Goal: Task Accomplishment & Management: Manage account settings

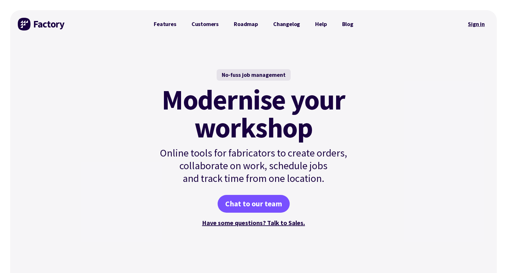
click at [475, 26] on link "Sign in" at bounding box center [477, 24] width 26 height 15
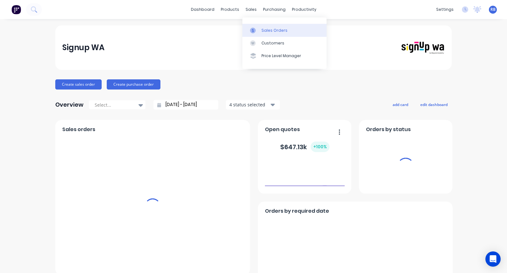
click at [260, 30] on link "Sales Orders" at bounding box center [285, 30] width 84 height 13
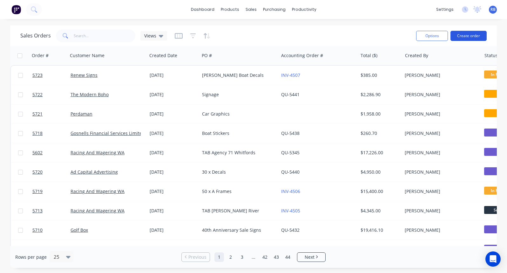
click at [473, 37] on button "Create order" at bounding box center [469, 36] width 36 height 10
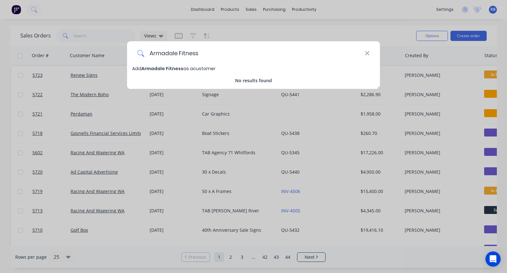
click at [177, 54] on input "Armadale Fitness" at bounding box center [254, 53] width 221 height 24
click at [207, 54] on input "Armadale Fitness" at bounding box center [254, 53] width 221 height 24
type input "Armadale Fitness & Aquatic Centre"
click at [182, 70] on span "Armadale Fitness & Aquatic Centre" at bounding box center [183, 68] width 84 height 6
select select "AU"
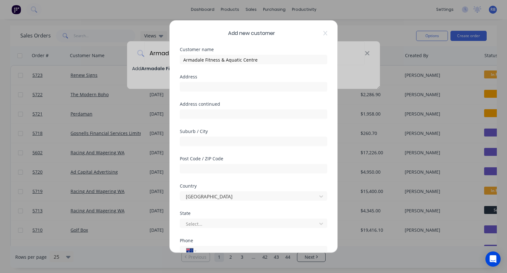
click at [180, 71] on div "Customer name Armadale Fitness & Aquatic Centre" at bounding box center [253, 60] width 147 height 27
click at [215, 87] on input "60 Championm Drive" at bounding box center [253, 87] width 147 height 10
type input "60 Champion Drive"
type input "Seville Grove"
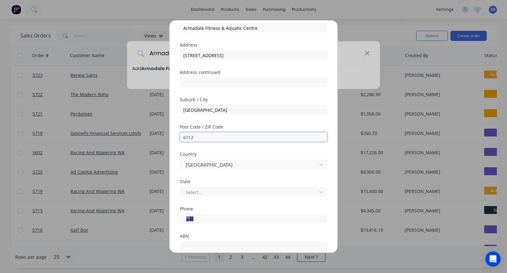
scroll to position [42, 0]
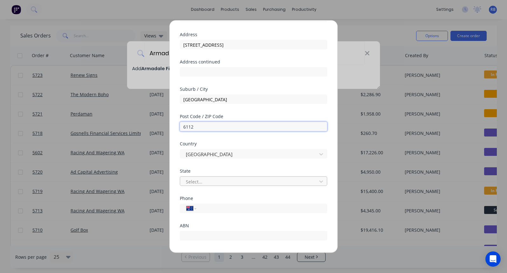
type input "6112"
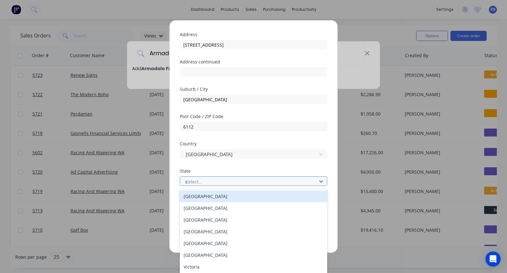
type input "wes"
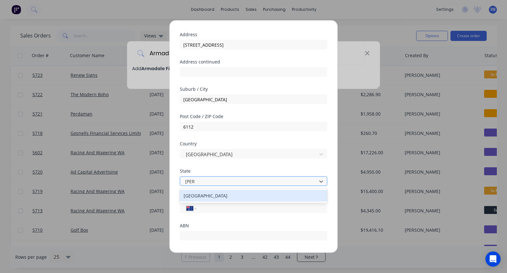
click at [204, 198] on div "Western Australia" at bounding box center [253, 196] width 147 height 12
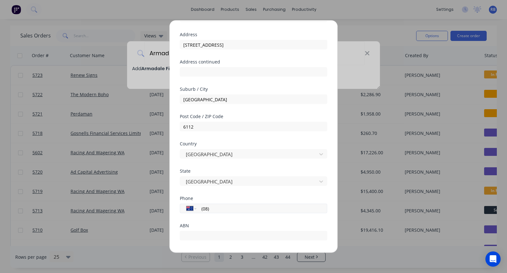
click at [215, 210] on input "(08)" at bounding box center [261, 208] width 120 height 7
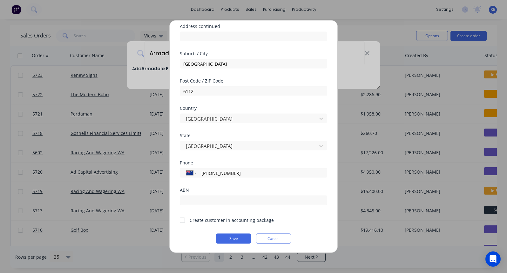
scroll to position [78, 0]
type input "(08) 9394 5258"
click at [181, 222] on div at bounding box center [182, 220] width 13 height 13
click at [228, 240] on button "Save" at bounding box center [233, 239] width 35 height 10
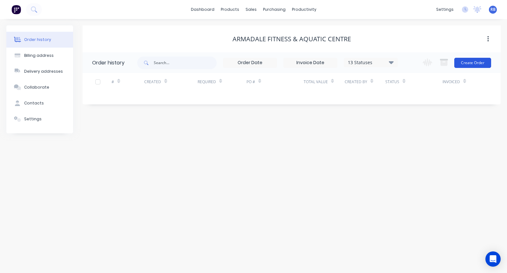
click at [477, 65] on button "Create Order" at bounding box center [472, 63] width 37 height 10
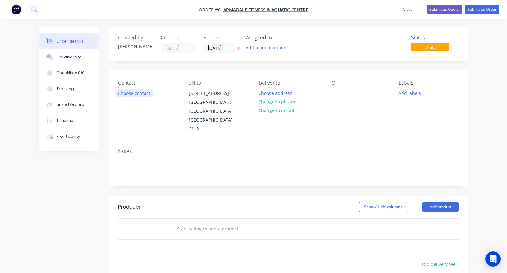
click at [138, 95] on button "Choose contact" at bounding box center [134, 93] width 39 height 9
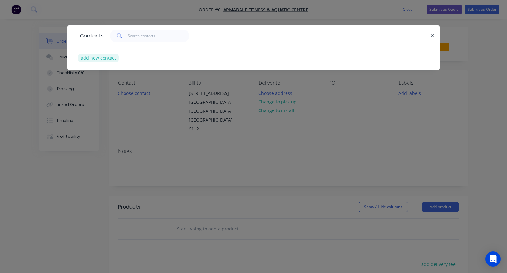
click at [98, 58] on button "add new contact" at bounding box center [99, 58] width 42 height 9
select select "AU"
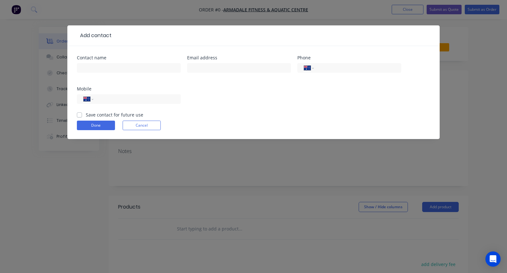
click at [98, 63] on div at bounding box center [129, 71] width 104 height 19
type input "Fraser Read"
type input "FRead@armadale.wa.gov.au"
click at [133, 99] on input "tel" at bounding box center [136, 99] width 76 height 7
type input "0418 842 397"
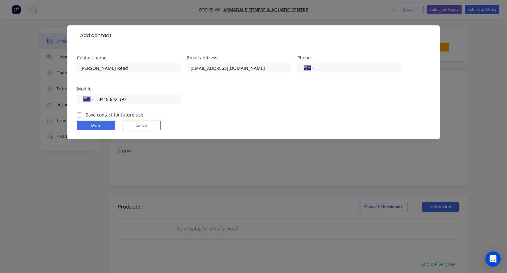
click at [86, 117] on label "Save contact for future use" at bounding box center [115, 115] width 58 height 7
click at [79, 117] on input "Save contact for future use" at bounding box center [79, 115] width 5 height 6
checkbox input "true"
click at [89, 124] on button "Done" at bounding box center [96, 126] width 38 height 10
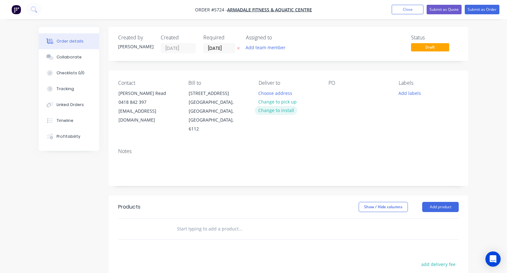
click at [283, 110] on button "Change to install" at bounding box center [276, 110] width 43 height 9
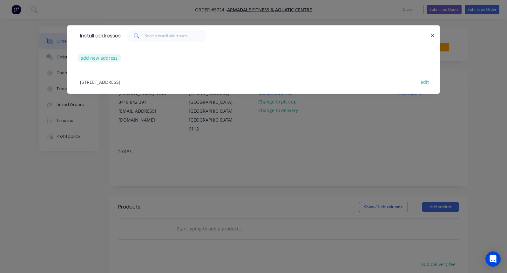
click at [96, 60] on button "add new address" at bounding box center [100, 58] width 44 height 9
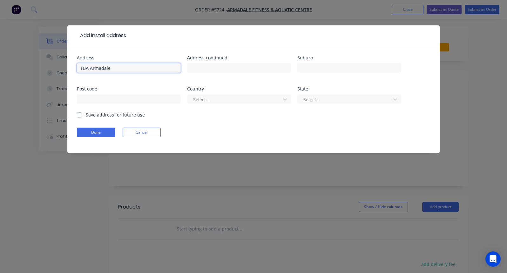
type input "TBA Armadale"
click at [86, 113] on label "Save address for future use" at bounding box center [115, 115] width 59 height 7
click at [81, 113] on input "Save address for future use" at bounding box center [79, 115] width 5 height 6
checkbox input "true"
click at [92, 130] on button "Done" at bounding box center [96, 133] width 38 height 10
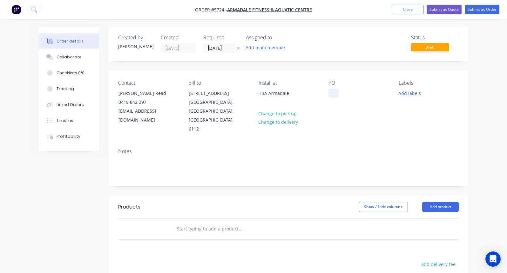
click at [332, 96] on div at bounding box center [334, 93] width 10 height 9
click at [190, 223] on input "text" at bounding box center [240, 229] width 127 height 13
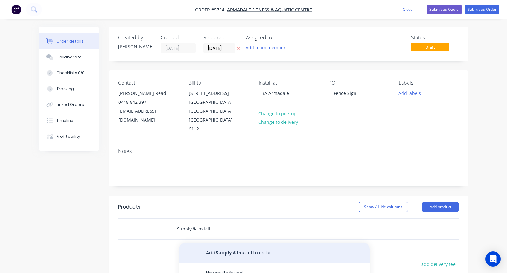
type input "Supply & Install:"
click at [216, 243] on button "Add Supply & Install: to order" at bounding box center [274, 253] width 191 height 20
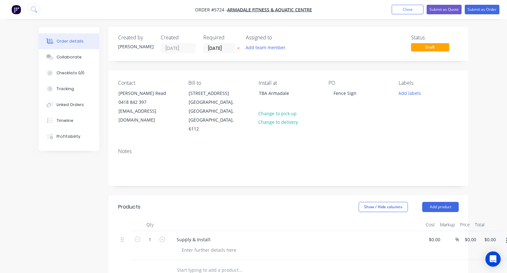
click at [197, 231] on div "Supply & Install:" at bounding box center [296, 245] width 254 height 29
click at [194, 246] on div at bounding box center [209, 250] width 65 height 9
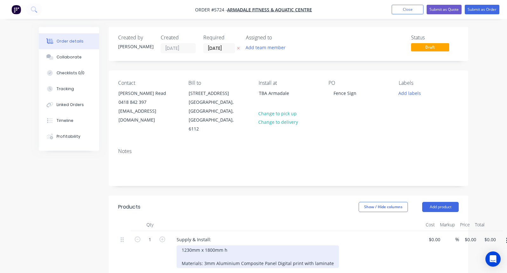
click at [204, 246] on div "1230mm x 1800mm h Materials: 3mm Aluminium Composite Panel Digital print with l…" at bounding box center [258, 257] width 162 height 23
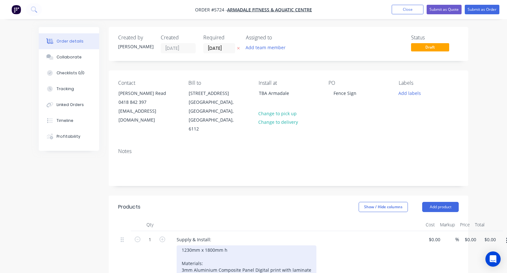
click at [254, 253] on div "1230mm x 1800mm h Materials: 3mm Aluminium Composite Panel Digital print with l…" at bounding box center [247, 260] width 140 height 29
click at [216, 260] on div "1230mm x 1800mm h Materials: 3mm Aluminium Composite Panel Digital print with l…" at bounding box center [218, 264] width 83 height 36
click at [263, 258] on div "1230mm x 1800mm h Materials: 3mm Aluminium Composite Panel Digital print with a…" at bounding box center [222, 264] width 91 height 36
click at [190, 246] on div "1230mm x 1800mm h Materials: 3mm Aluminium Composite Panel Digital print with a…" at bounding box center [222, 267] width 91 height 43
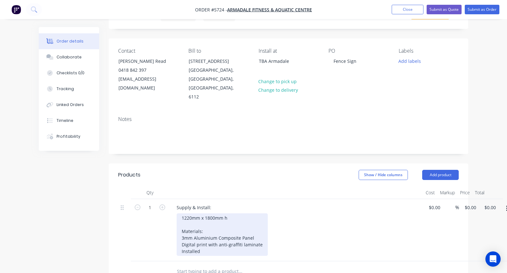
scroll to position [45, 0]
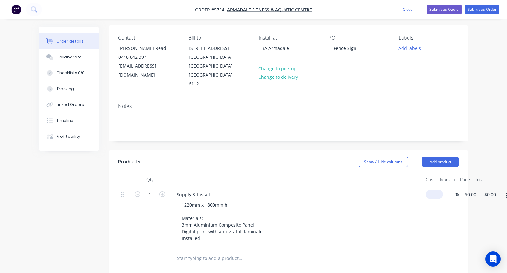
click at [434, 190] on input at bounding box center [435, 194] width 15 height 9
type input "$560.00"
click at [324, 207] on div "1220mm x 1800mm h Materials: 3mm Aluminium Composite Panel Digital print with a…" at bounding box center [299, 222] width 244 height 43
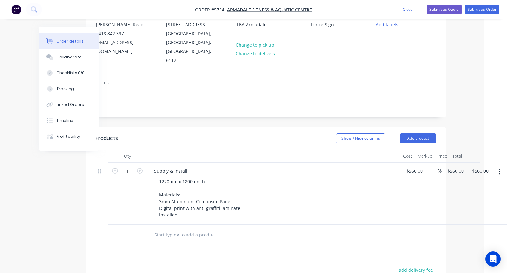
scroll to position [69, 23]
click at [190, 167] on div "Supply & Install:" at bounding box center [171, 171] width 45 height 9
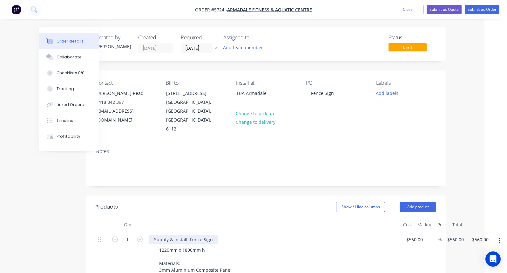
scroll to position [0, 23]
click at [437, 10] on button "Submit as Quote" at bounding box center [444, 10] width 35 height 10
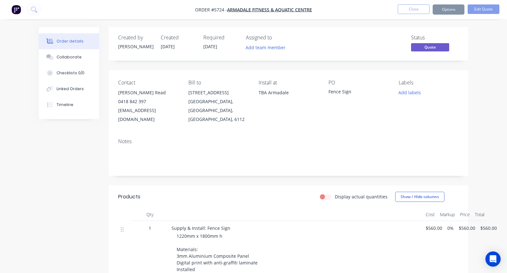
scroll to position [0, 0]
click at [451, 10] on button "Options" at bounding box center [449, 9] width 32 height 10
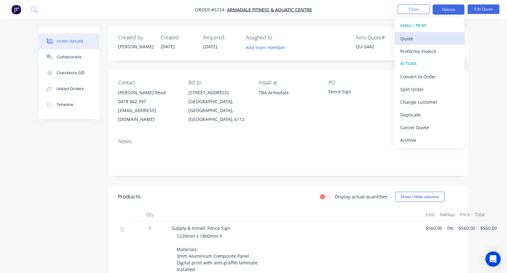
click at [412, 40] on div "Quote" at bounding box center [429, 38] width 58 height 9
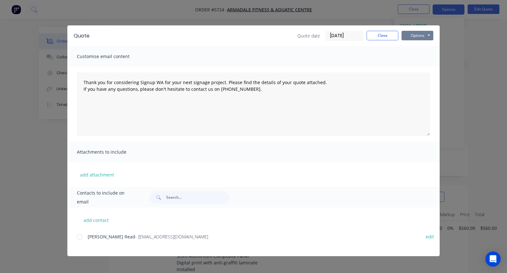
click at [418, 37] on button "Options" at bounding box center [418, 36] width 32 height 10
click at [418, 57] on button "Print" at bounding box center [422, 57] width 41 height 10
type textarea "Thank you for considering Signup WA for your next signage project. Please find …"
click at [384, 36] on button "Close" at bounding box center [383, 36] width 32 height 10
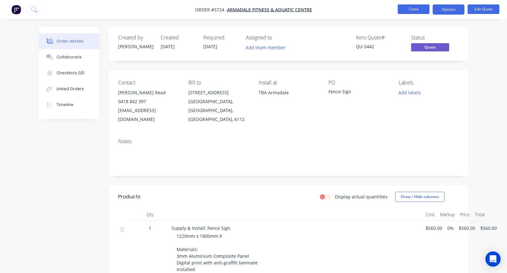
click at [408, 8] on button "Close" at bounding box center [414, 9] width 32 height 10
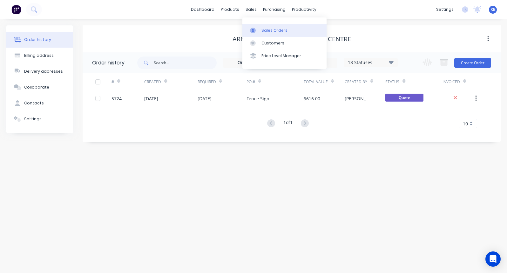
click at [274, 28] on div "Sales Orders" at bounding box center [275, 31] width 26 height 6
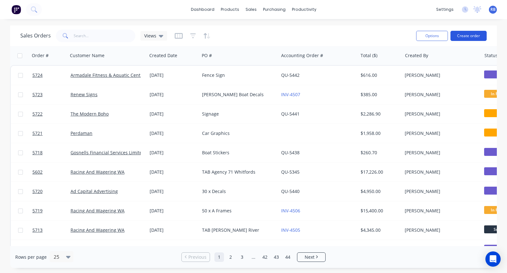
click at [461, 36] on button "Create order" at bounding box center [469, 36] width 36 height 10
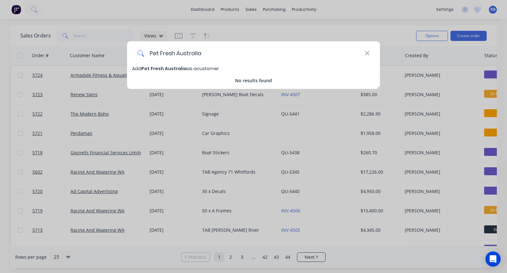
type input "Pet Fresh Australia"
click at [161, 67] on span "Pet Fresh Australia" at bounding box center [163, 68] width 45 height 6
select select "AU"
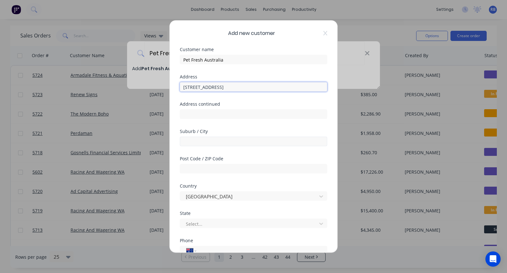
type input "3/39 Great Easterrn Highway"
type input "Bellevue"
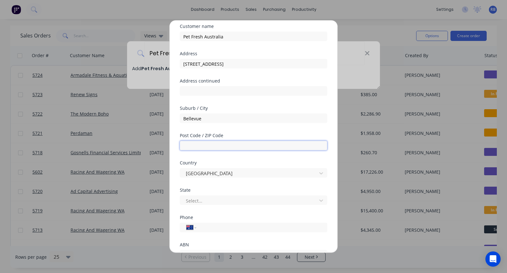
scroll to position [25, 0]
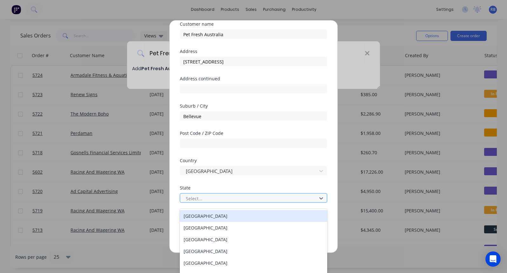
click at [200, 198] on div "Select..." at bounding box center [249, 198] width 127 height 7
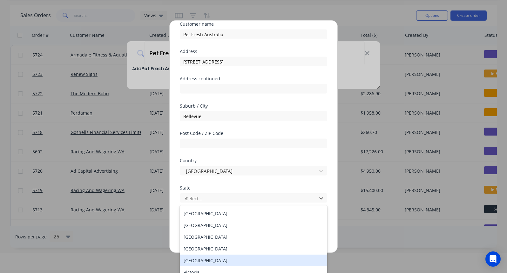
scroll to position [0, 0]
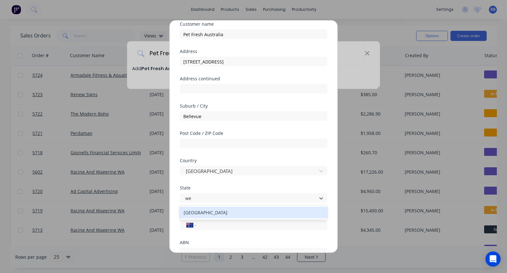
type input "wes"
click at [206, 208] on div "Western Australia" at bounding box center [253, 213] width 147 height 12
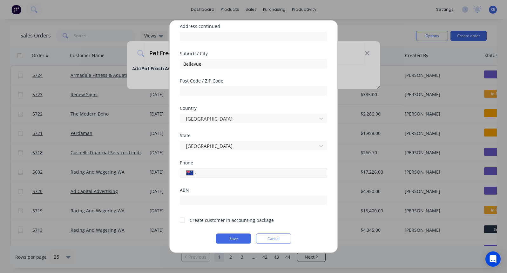
scroll to position [78, 0]
click at [220, 173] on input "(08)" at bounding box center [261, 172] width 120 height 7
type input "(08) 6153 4373"
click at [181, 221] on div at bounding box center [182, 220] width 13 height 13
click at [234, 239] on button "Save" at bounding box center [233, 239] width 35 height 10
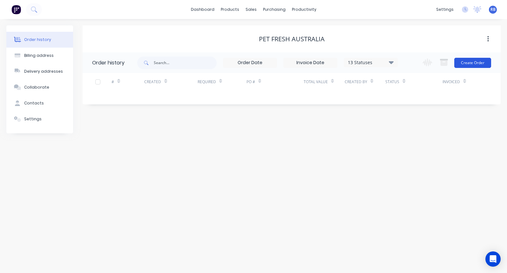
click at [467, 61] on button "Create Order" at bounding box center [472, 63] width 37 height 10
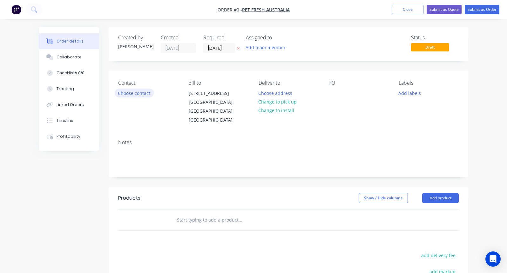
click at [137, 92] on button "Choose contact" at bounding box center [134, 93] width 39 height 9
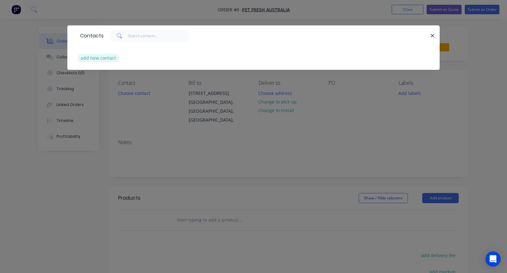
click at [106, 57] on button "add new contact" at bounding box center [99, 58] width 42 height 9
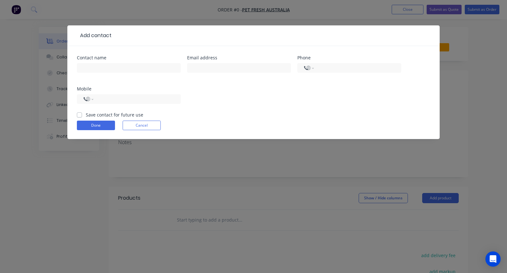
select select "AU"
click at [129, 73] on div at bounding box center [129, 71] width 104 height 19
type input "Tristan Jones"
type input "tristan@petfresh.com.au"
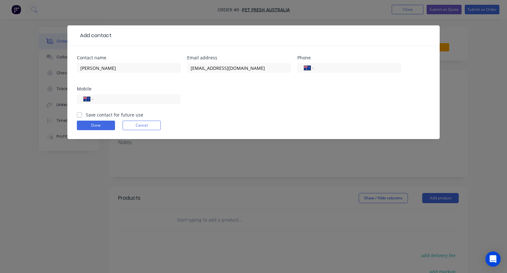
click at [86, 113] on label "Save contact for future use" at bounding box center [115, 115] width 58 height 7
click at [80, 113] on input "Save contact for future use" at bounding box center [79, 115] width 5 height 6
checkbox input "true"
click at [106, 97] on input "tel" at bounding box center [136, 99] width 76 height 7
click at [343, 69] on input "(08)" at bounding box center [356, 68] width 76 height 7
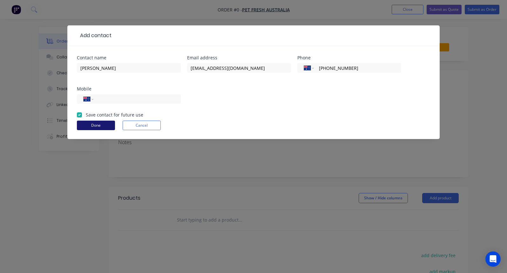
type input "(08) 6153 4373"
click at [99, 126] on button "Done" at bounding box center [96, 126] width 38 height 10
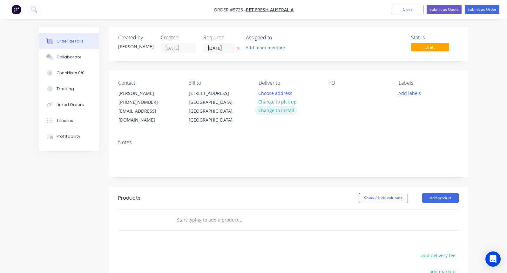
click at [280, 112] on button "Change to install" at bounding box center [276, 110] width 43 height 9
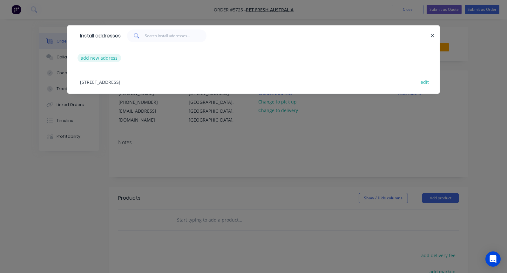
click at [106, 59] on button "add new address" at bounding box center [100, 58] width 44 height 9
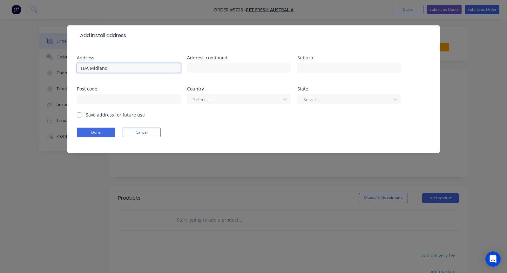
type input "TBA Midland"
click at [86, 114] on label "Save address for future use" at bounding box center [115, 115] width 59 height 7
click at [78, 114] on input "Save address for future use" at bounding box center [79, 115] width 5 height 6
checkbox input "true"
click at [89, 127] on form "Address TBA Midland Address continued Suburb Post code Country Select... State …" at bounding box center [253, 105] width 353 height 98
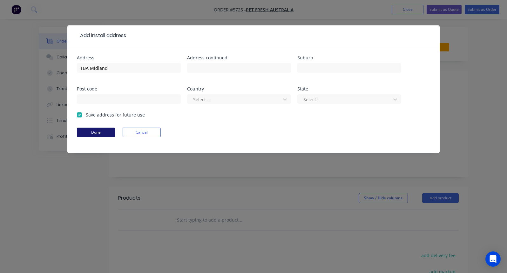
click at [90, 133] on button "Done" at bounding box center [96, 133] width 38 height 10
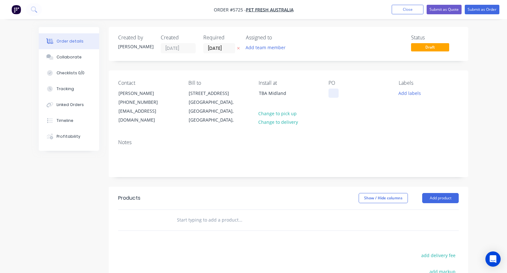
click at [332, 93] on div at bounding box center [334, 93] width 10 height 9
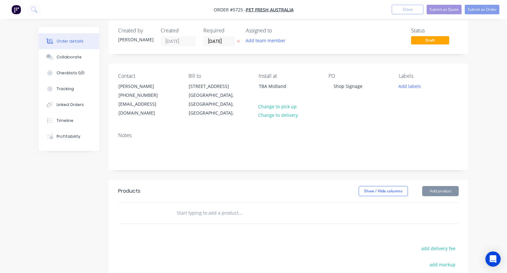
click at [194, 209] on input "text" at bounding box center [240, 213] width 127 height 13
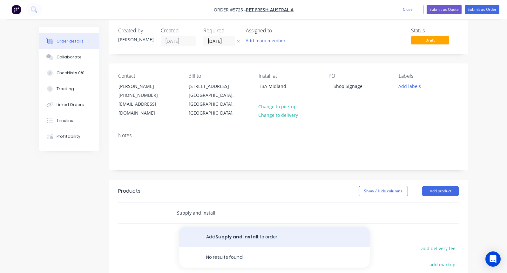
type input "Supply and Install:"
click at [218, 233] on button "Add Supply and Install: to order" at bounding box center [274, 237] width 191 height 20
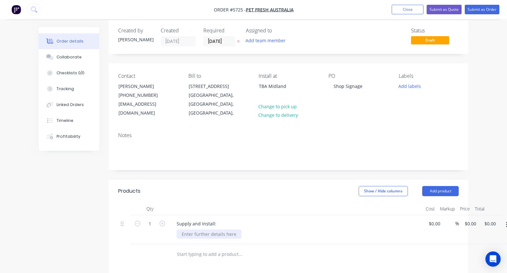
click at [193, 235] on div at bounding box center [209, 234] width 65 height 9
drag, startPoint x: 310, startPoint y: 233, endPoint x: 287, endPoint y: 233, distance: 22.9
click at [287, 233] on div "Router cut Aluminium Composite Panel with vinyl to the face" at bounding box center [247, 234] width 140 height 9
click at [275, 236] on div "Router cut Aluminium Composite Panel with vinyl to the face" at bounding box center [247, 234] width 140 height 9
click at [181, 233] on div "Router cut Aluminium Composite Panel with digital print vinyl to the face" at bounding box center [260, 234] width 166 height 9
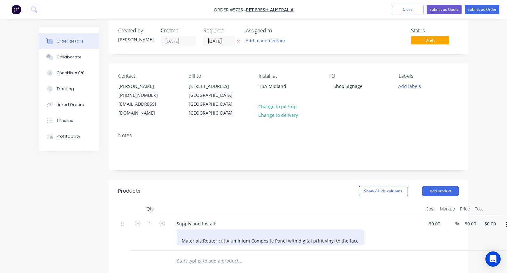
click at [213, 235] on div "Materials: Router cut Aluminium Composite Panel with digital print vinyl to the…" at bounding box center [270, 238] width 187 height 16
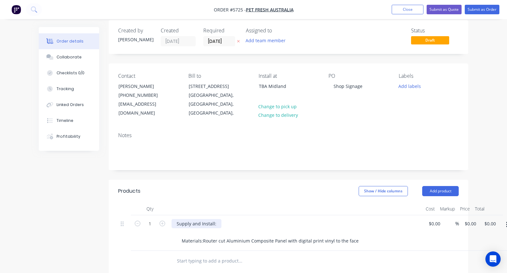
click at [218, 224] on div "Supply and Install:" at bounding box center [197, 223] width 50 height 9
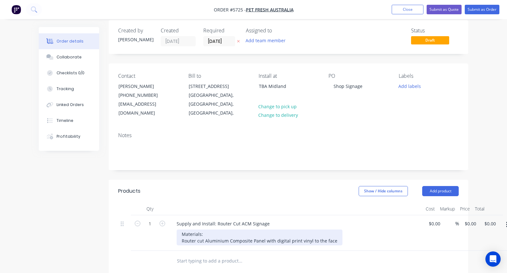
click at [181, 236] on div "Materials: Router cut Aluminium Composite Panel with digital print vinyl to the…" at bounding box center [260, 238] width 166 height 16
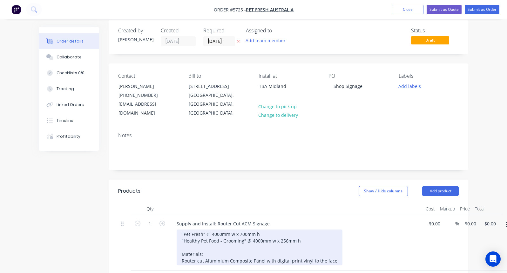
click at [206, 261] on div ""Pet Fresh" @ 4000mm w x 700mm h "Healthy Pet Food - Grooming" @ 4000mm w x 256…" at bounding box center [260, 248] width 166 height 36
click at [231, 261] on div ""Pet Fresh" @ 4000mm w x 700mm h "Healthy Pet Food - Grooming" @ 4000mm w x 256…" at bounding box center [260, 248] width 166 height 36
click at [254, 262] on div ""Pet Fresh" @ 4000mm w x 700mm h "Healthy Pet Food - Grooming" @ 4000mm w x 256…" at bounding box center [259, 248] width 165 height 36
click at [332, 262] on div ""Pet Fresh" @ 4000mm w x 700mm h "Healthy Pet Food - Grooming" @ 4000mm w x 256…" at bounding box center [259, 248] width 165 height 36
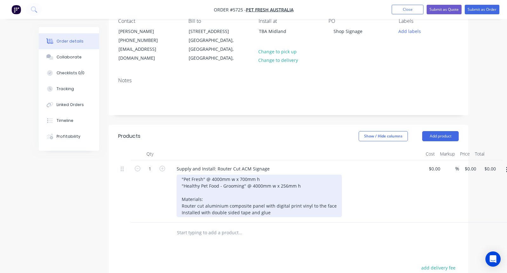
scroll to position [92, 0]
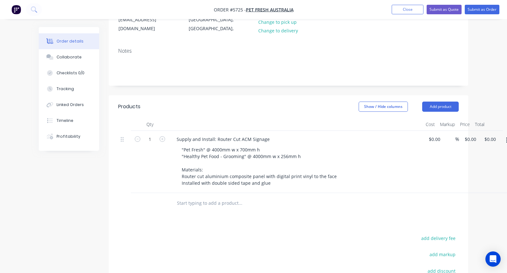
click at [207, 206] on input "text" at bounding box center [240, 203] width 127 height 13
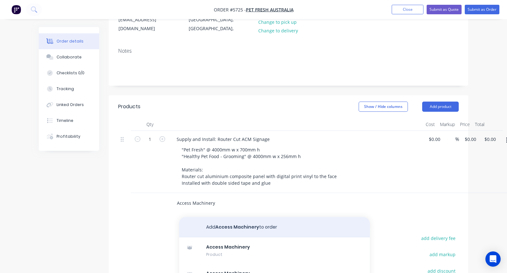
type input "Access Machinery"
click at [212, 225] on button "Add Access Machinery to order" at bounding box center [274, 227] width 191 height 20
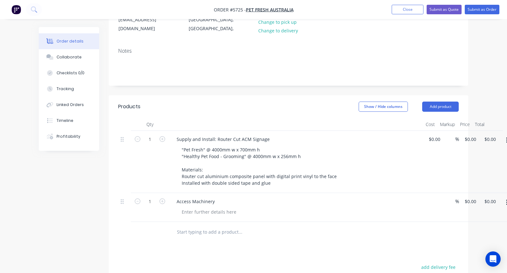
click at [436, 202] on div "1 Access Machinery $0.00 % $0.00 $0.00 $0.00 $0.00" at bounding box center [288, 207] width 341 height 29
type input "$390.00"
click at [363, 186] on div ""Pet Fresh" @ 4000mm w x 700mm h "Healthy Pet Food - Grooming" @ 4000mm w x 256…" at bounding box center [299, 166] width 244 height 43
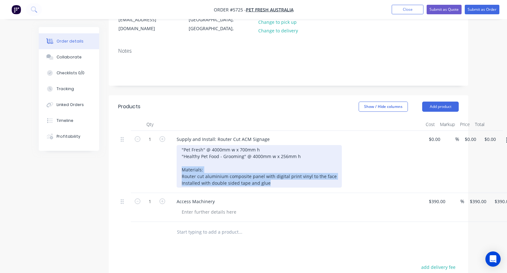
drag, startPoint x: 277, startPoint y: 183, endPoint x: 174, endPoint y: 170, distance: 103.8
click at [174, 170] on div "Supply and Install: Router Cut ACM Signage "Pet Fresh" @ 4000mm w x 700mm h "He…" at bounding box center [296, 162] width 254 height 62
click at [247, 171] on div ""Pet Fresh" @ 4000mm w x 700mm h "Healthy Pet Food - Grooming" @ 4000mm w x 256…" at bounding box center [259, 166] width 165 height 43
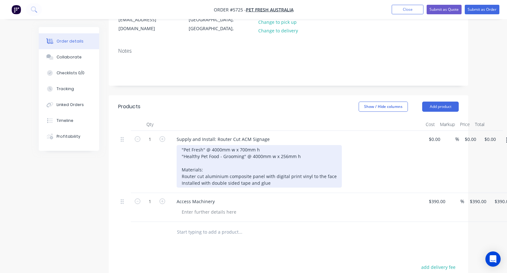
click at [180, 178] on div ""Pet Fresh" @ 4000mm w x 700mm h "Healthy Pet Food - Grooming" @ 4000mm w x 256…" at bounding box center [259, 166] width 165 height 43
click at [270, 184] on div ""Pet Fresh" @ 4000mm w x 700mm h "Healthy Pet Food - Grooming" @ 4000mm w x 256…" at bounding box center [265, 166] width 177 height 43
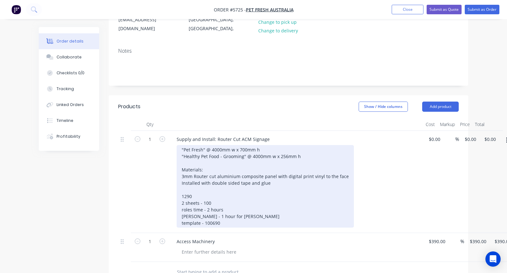
scroll to position [90, 0]
click at [277, 187] on div ""Pet Fresh" @ 4000mm w x 700mm h "Healthy Pet Food - Grooming" @ 4000mm w x 256…" at bounding box center [265, 188] width 177 height 83
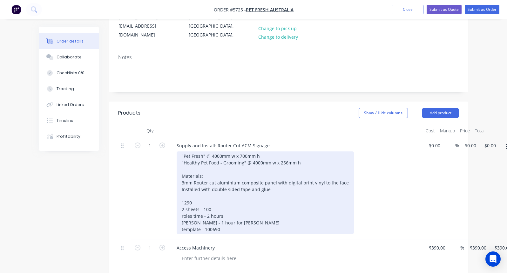
scroll to position [85, 0]
drag, startPoint x: 273, startPoint y: 190, endPoint x: 201, endPoint y: 192, distance: 72.5
click at [201, 192] on div ""Pet Fresh" @ 4000mm w x 700mm h "Healthy Pet Food - Grooming" @ 4000mm w x 256…" at bounding box center [265, 193] width 177 height 83
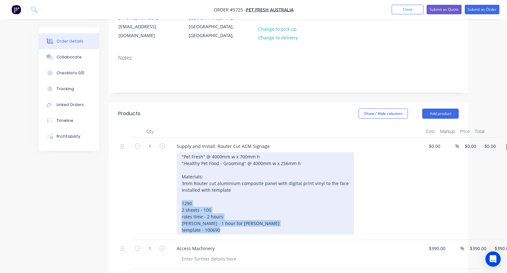
drag, startPoint x: 195, startPoint y: 237, endPoint x: 181, endPoint y: 204, distance: 35.8
click at [181, 204] on div ""Pet Fresh" @ 4000mm w x 700mm h "Healthy Pet Food - Grooming" @ 4000mm w x 256…" at bounding box center [265, 193] width 177 height 83
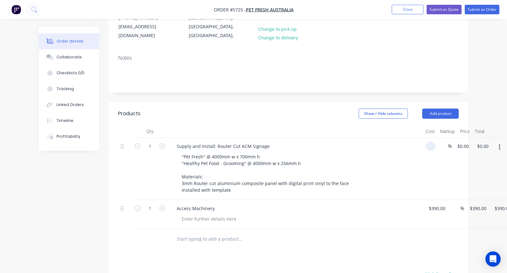
click at [432, 146] on input at bounding box center [431, 146] width 7 height 9
type input "$1,680.00"
click at [391, 178] on div ""Pet Fresh" @ 4000mm w x 700mm h "Healthy Pet Food - Grooming" @ 4000mm w x 256…" at bounding box center [299, 173] width 244 height 43
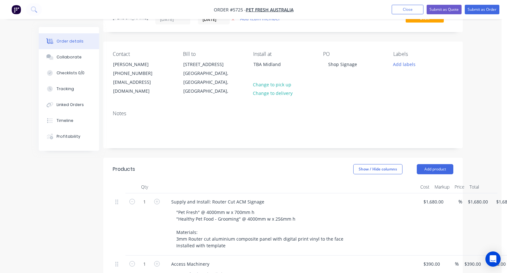
scroll to position [30, 6]
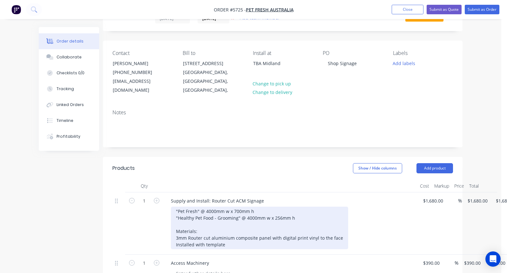
click at [270, 239] on div ""Pet Fresh" @ 4000mm w x 700mm h "Healthy Pet Food - Grooming" @ 4000mm w x 256…" at bounding box center [259, 228] width 177 height 43
click at [188, 238] on div ""Pet Fresh" @ 4000mm w x 700mm h "Healthy Pet Food - Grooming" @ 4000mm w x 256…" at bounding box center [259, 228] width 177 height 43
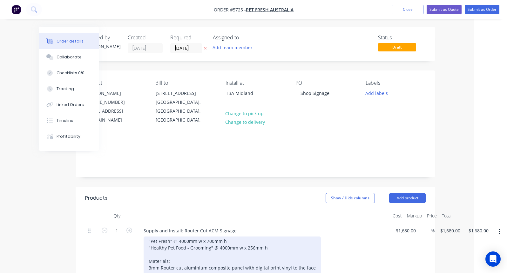
scroll to position [0, 33]
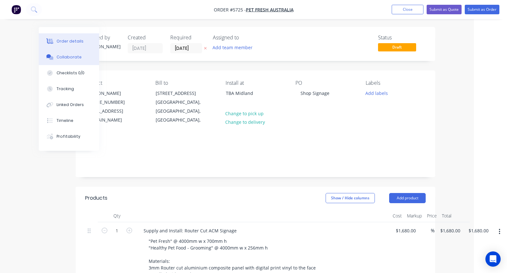
click at [67, 58] on div "Collaborate" at bounding box center [69, 57] width 25 height 6
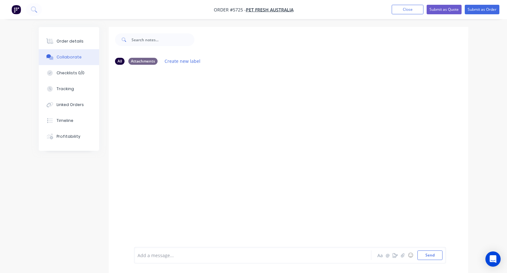
click at [160, 254] on div at bounding box center [252, 255] width 229 height 7
drag, startPoint x: 149, startPoint y: 254, endPoint x: 130, endPoint y: 254, distance: 18.8
click at [130, 254] on div "1290 2 sheets - 100 roles time - 2 hours Adam - 1 hour for Adam template - 100 …" at bounding box center [289, 256] width 360 height 36
click at [167, 256] on span "2 sheets - 100 roles time - 2 hours Adam - 1 hour for Adam template - 100 690" at bounding box center [245, 256] width 214 height 6
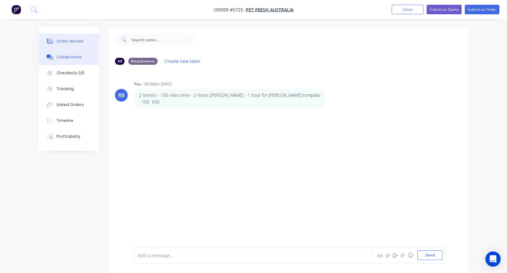
click at [66, 42] on div "Order details" at bounding box center [70, 41] width 27 height 6
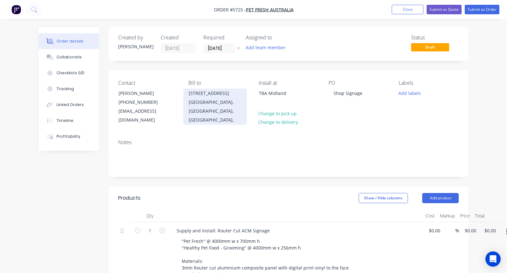
type input "$1,680.00"
type input "$390.00"
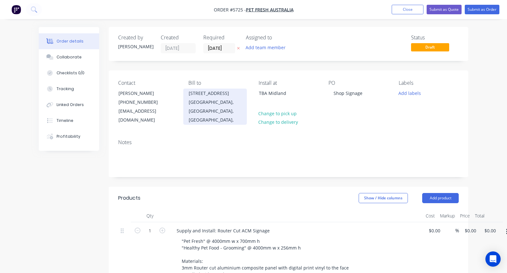
type input "$390.00"
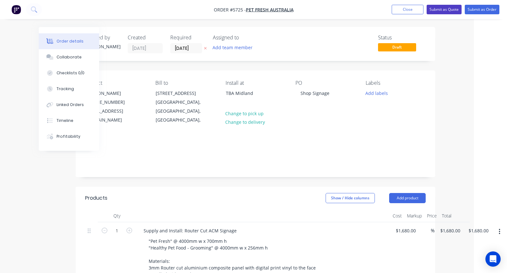
scroll to position [0, 33]
click at [444, 10] on button "Submit as Quote" at bounding box center [444, 10] width 35 height 10
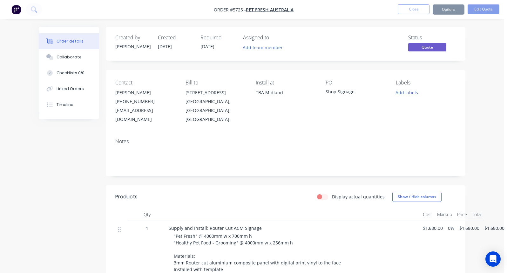
scroll to position [0, 0]
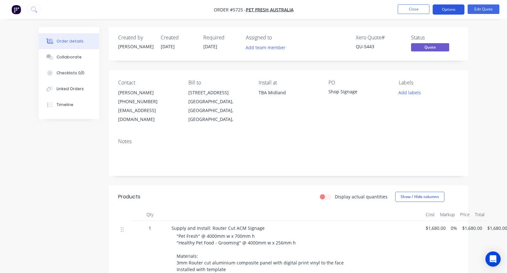
click at [447, 7] on button "Options" at bounding box center [449, 9] width 32 height 10
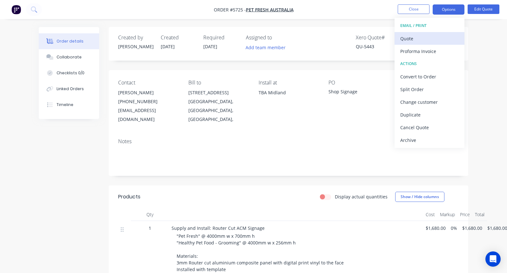
click at [409, 41] on div "Quote" at bounding box center [429, 38] width 58 height 9
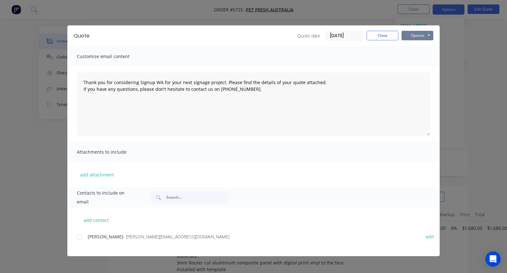
click at [414, 40] on button "Options" at bounding box center [418, 36] width 32 height 10
click at [415, 58] on button "Print" at bounding box center [422, 57] width 41 height 10
type textarea "Thank you for considering Signup WA for your next signage project. Please find …"
click at [373, 32] on button "Close" at bounding box center [383, 36] width 32 height 10
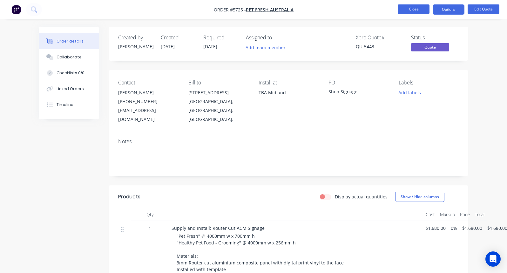
click at [415, 9] on button "Close" at bounding box center [414, 9] width 32 height 10
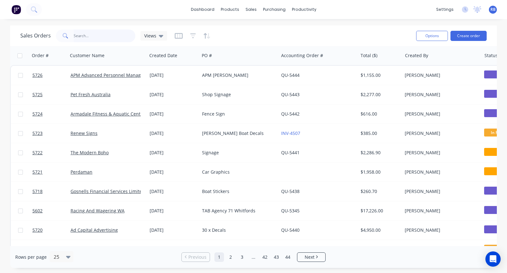
click at [105, 37] on input "text" at bounding box center [105, 36] width 62 height 13
type input "mandurah"
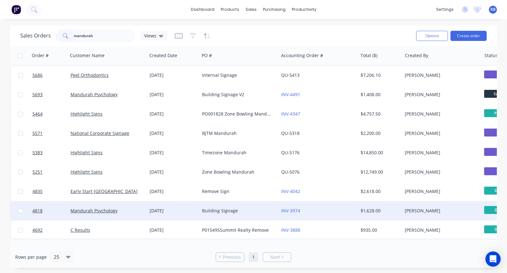
click at [133, 210] on div "Mandurah Psychology" at bounding box center [106, 211] width 71 height 6
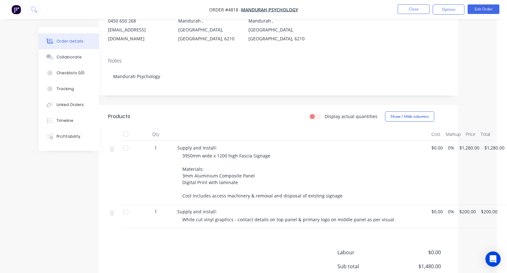
scroll to position [106, 10]
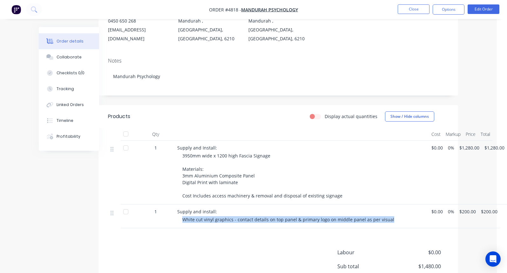
drag, startPoint x: 391, startPoint y: 209, endPoint x: 183, endPoint y: 208, distance: 207.2
click at [183, 216] on div "White cut vinyl graphics - contact details on top panel & primary logo on middl…" at bounding box center [304, 219] width 244 height 7
copy span "White cut vinyl graphics - contact details on top panel & primary logo on middl…"
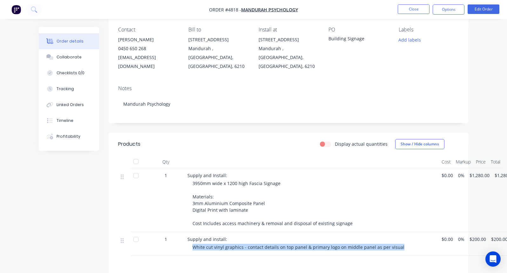
scroll to position [79, 0]
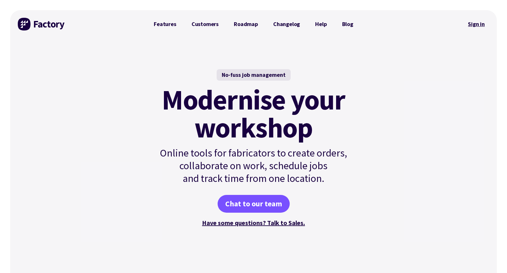
click at [477, 25] on link "Sign in" at bounding box center [477, 24] width 26 height 15
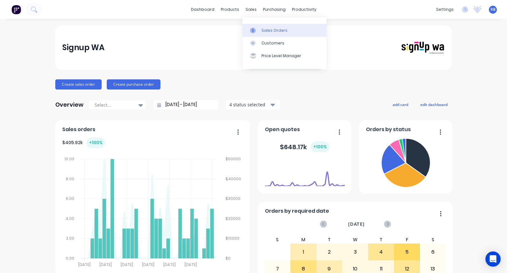
click at [264, 30] on div "Sales Orders" at bounding box center [275, 31] width 26 height 6
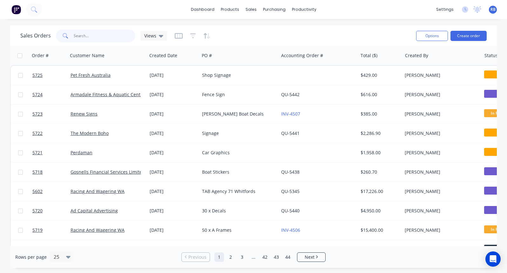
click at [112, 38] on input "text" at bounding box center [105, 36] width 62 height 13
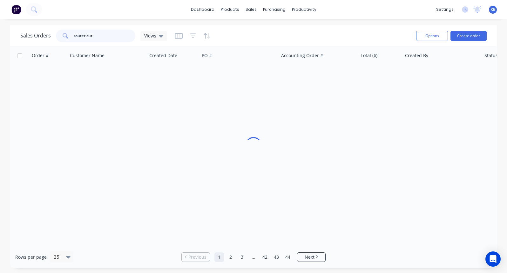
type input "router cut"
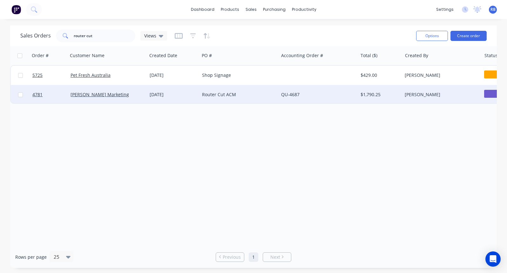
click at [180, 94] on div "[DATE]" at bounding box center [173, 95] width 47 height 6
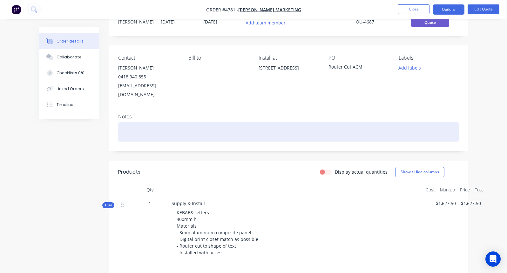
scroll to position [33, 0]
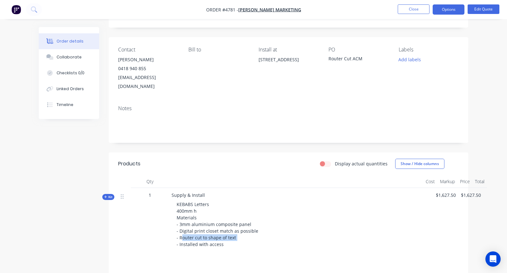
drag, startPoint x: 244, startPoint y: 229, endPoint x: 181, endPoint y: 229, distance: 62.9
click at [181, 229] on div "KEBABS Letters 400mm h Materials - 3mm aluminium composite panel - Digital prin…" at bounding box center [296, 225] width 249 height 52
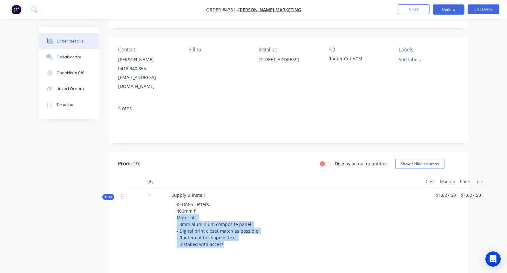
drag, startPoint x: 177, startPoint y: 211, endPoint x: 229, endPoint y: 235, distance: 57.9
click at [229, 235] on div "KEBABS Letters 400mm h Materials - 3mm aluminium composite panel - Digital prin…" at bounding box center [296, 225] width 249 height 52
copy span "Materials - 3mm aluminium composite panel - Digital print closet match as possi…"
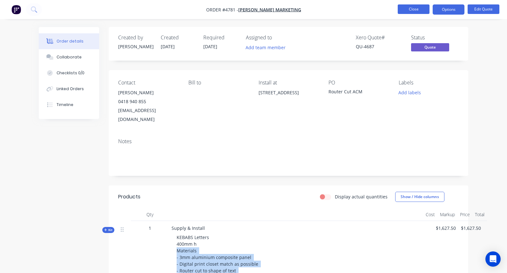
scroll to position [0, 0]
click at [410, 5] on button "Close" at bounding box center [414, 9] width 32 height 10
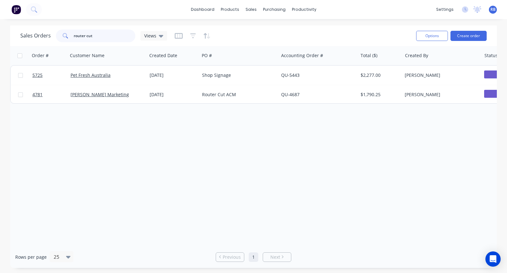
drag, startPoint x: 123, startPoint y: 39, endPoint x: 23, endPoint y: 39, distance: 100.1
click at [23, 39] on div "Sales Orders router cut Views" at bounding box center [93, 36] width 147 height 13
type input "r"
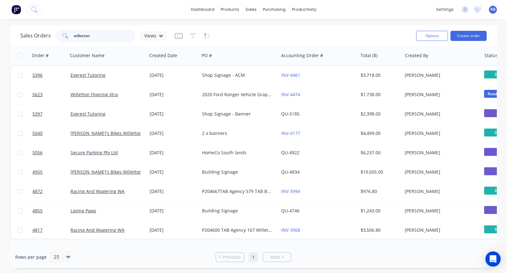
drag, startPoint x: 93, startPoint y: 34, endPoint x: 41, endPoint y: 41, distance: 52.2
click at [41, 41] on div "Sales Orders willetton Views" at bounding box center [93, 36] width 147 height 13
type input "willetto"
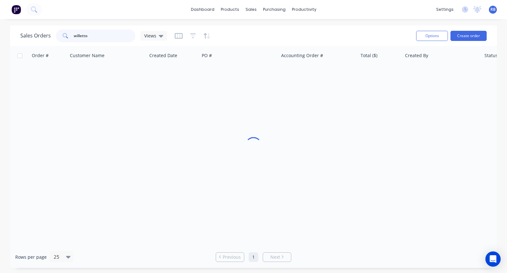
drag, startPoint x: 94, startPoint y: 33, endPoint x: 56, endPoint y: 33, distance: 38.1
click at [56, 33] on div "willetto" at bounding box center [95, 36] width 79 height 13
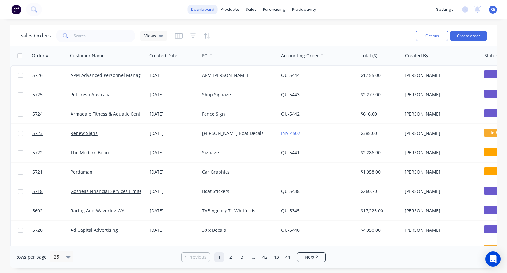
click at [202, 8] on link "dashboard" at bounding box center [203, 10] width 30 height 10
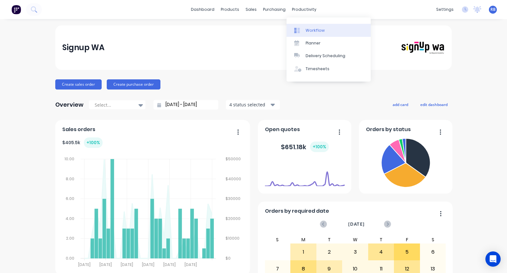
click at [314, 28] on div "Workflow" at bounding box center [315, 31] width 19 height 6
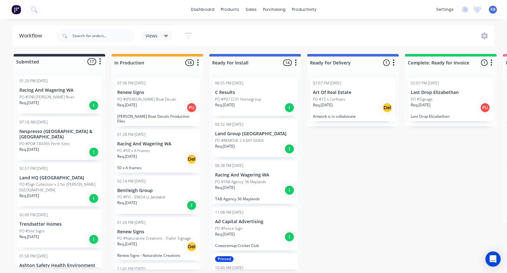
click at [330, 108] on div "Req. [DATE] Del" at bounding box center [353, 107] width 80 height 11
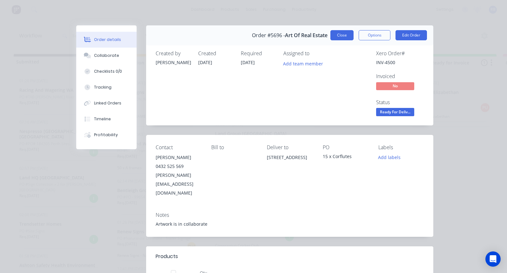
click at [340, 35] on button "Close" at bounding box center [342, 35] width 23 height 10
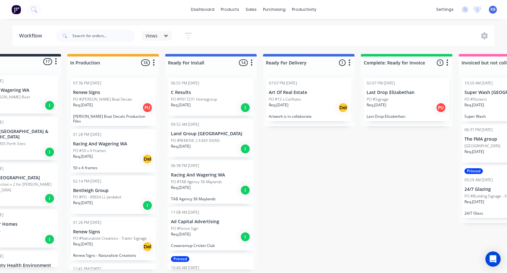
scroll to position [0, 48]
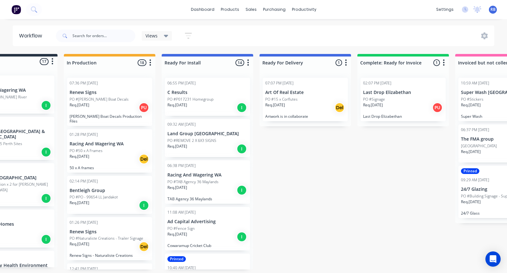
click at [474, 106] on p "Req. [DATE]" at bounding box center [471, 105] width 20 height 6
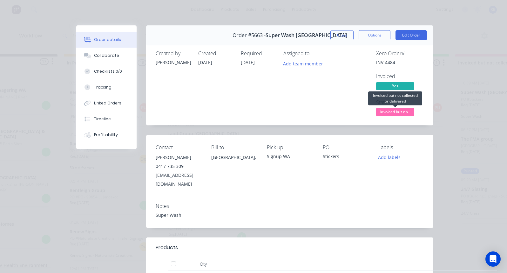
click at [398, 112] on span "Invoiced but no..." at bounding box center [395, 112] width 38 height 8
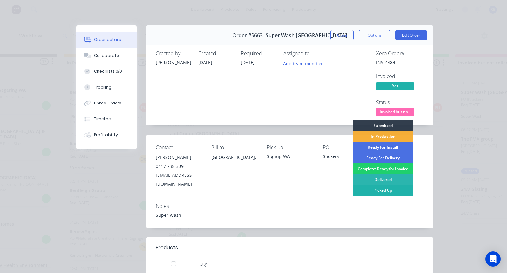
click at [383, 193] on div "Picked Up" at bounding box center [383, 190] width 61 height 11
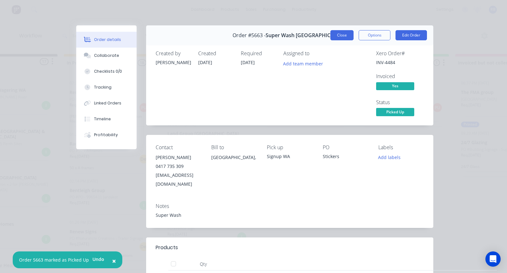
click at [340, 36] on button "Close" at bounding box center [342, 35] width 23 height 10
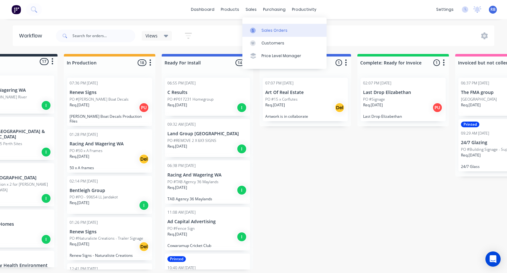
click at [266, 32] on div "Sales Orders" at bounding box center [275, 31] width 26 height 6
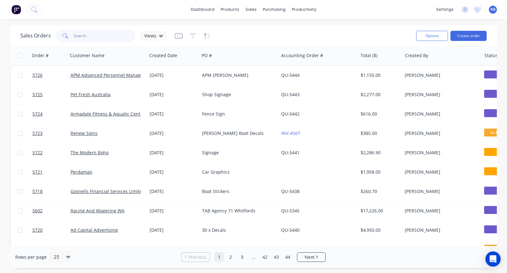
click at [89, 38] on input "text" at bounding box center [105, 36] width 62 height 13
type input "mandurah"
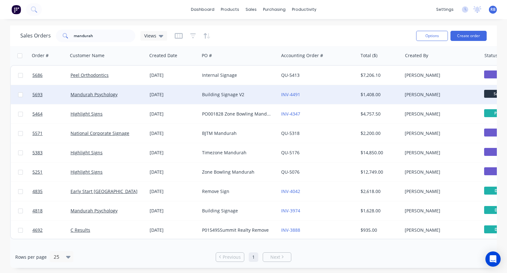
click at [126, 90] on div "Mandurah Psychology" at bounding box center [107, 94] width 79 height 19
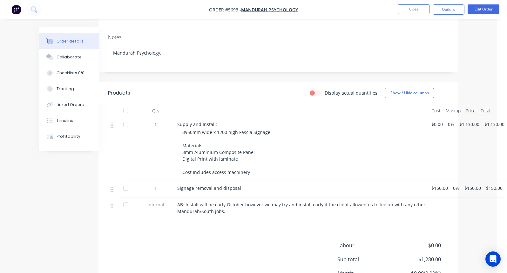
scroll to position [129, 10]
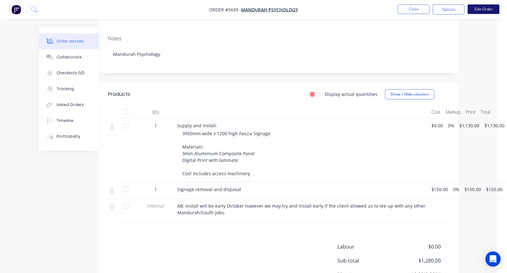
click at [481, 10] on button "Edit Order" at bounding box center [484, 9] width 32 height 10
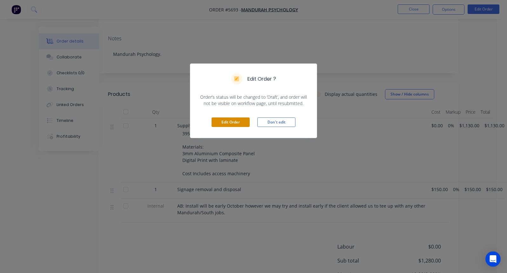
click at [225, 123] on button "Edit Order" at bounding box center [231, 123] width 38 height 10
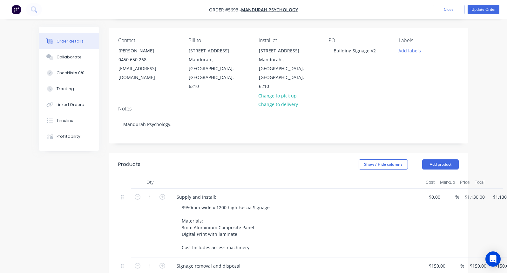
scroll to position [75, 0]
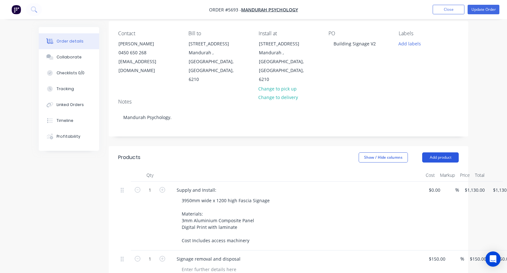
click at [437, 153] on button "Add product" at bounding box center [440, 158] width 37 height 10
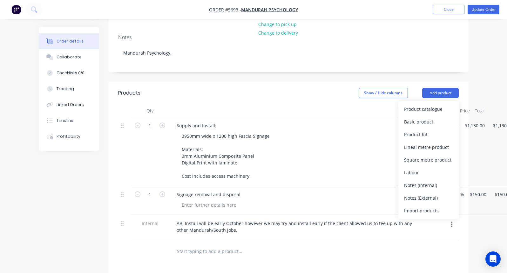
scroll to position [147, 0]
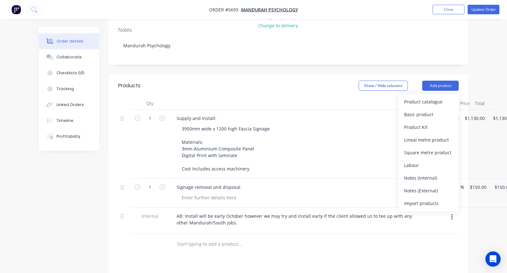
click at [148, 234] on div at bounding box center [150, 244] width 38 height 21
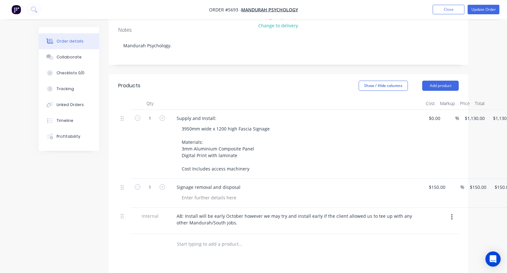
click at [187, 238] on input "text" at bounding box center [240, 244] width 127 height 13
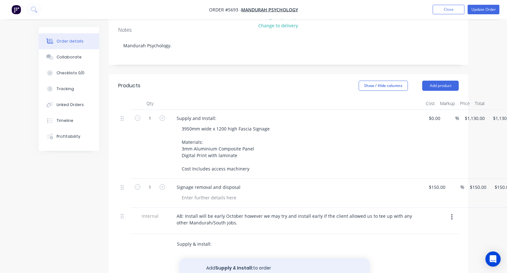
type input "Supply & Install:"
click at [220, 258] on button "Add Supply & Install: to order" at bounding box center [274, 268] width 191 height 20
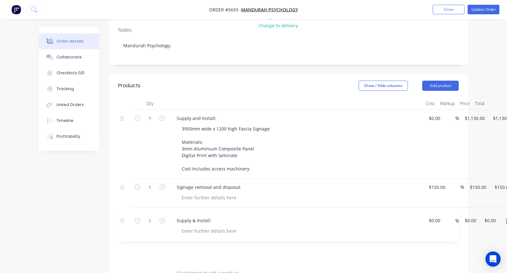
scroll to position [148, 0]
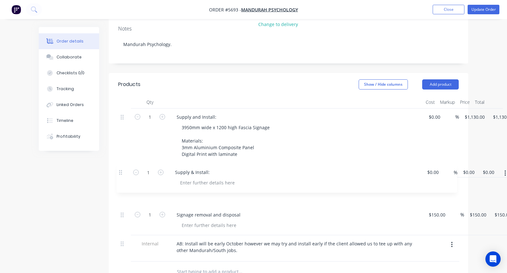
drag, startPoint x: 121, startPoint y: 225, endPoint x: 120, endPoint y: 169, distance: 55.7
click at [120, 169] on div "1 Supply and Install: 3950mm wide x 1200 high Fascia Signage Materials: 3mm Alu…" at bounding box center [288, 185] width 341 height 153
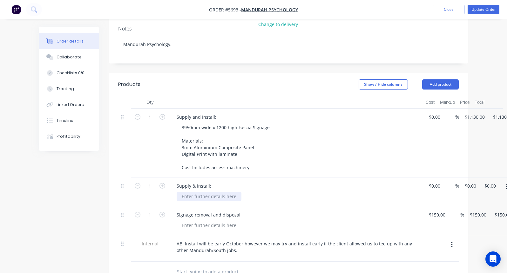
click at [195, 192] on div at bounding box center [209, 196] width 65 height 9
paste div
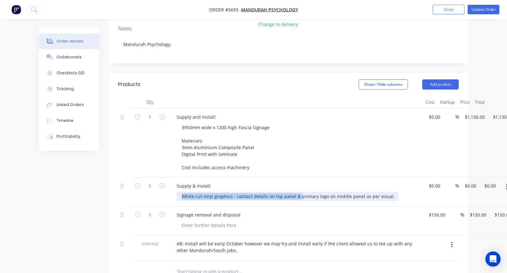
drag, startPoint x: 297, startPoint y: 178, endPoint x: 168, endPoint y: 178, distance: 129.4
click at [168, 178] on div "1 Supply & Install: White cut vinyl graphics - contact details on top panel & p…" at bounding box center [288, 192] width 341 height 29
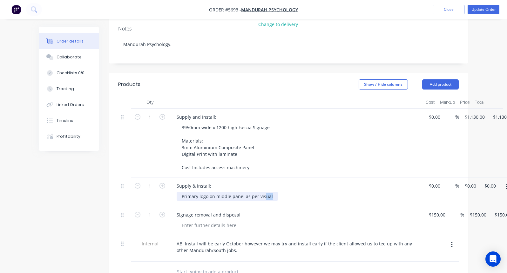
drag, startPoint x: 274, startPoint y: 177, endPoint x: 265, endPoint y: 177, distance: 9.5
click at [265, 192] on div "Primary logo on middle panel as per visual" at bounding box center [227, 196] width 101 height 9
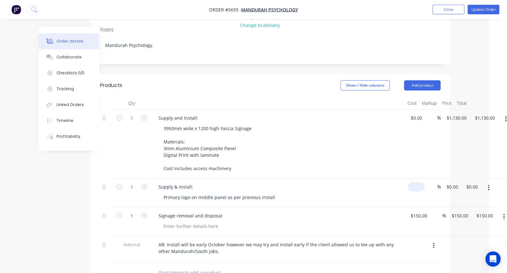
click at [413, 182] on input at bounding box center [417, 186] width 15 height 9
type input "$150.00"
click at [274, 184] on div "Supply & Install: Primary logo on middle panel as per previous install" at bounding box center [278, 193] width 254 height 29
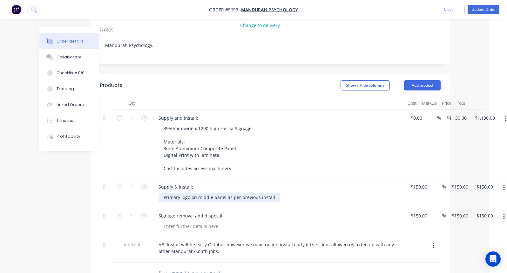
click at [253, 193] on div "Primary logo on middle panel as per previous install" at bounding box center [220, 197] width 122 height 9
click at [213, 193] on div "Primary logo on middle panel as per previous install" at bounding box center [220, 197] width 122 height 9
drag, startPoint x: 244, startPoint y: 180, endPoint x: 323, endPoint y: 181, distance: 78.5
click at [323, 193] on div "Primary logo on middle window panel as per previous install" at bounding box center [281, 197] width 244 height 9
click at [242, 193] on div "Primary logo on middle window panel as per previous install" at bounding box center [229, 197] width 140 height 9
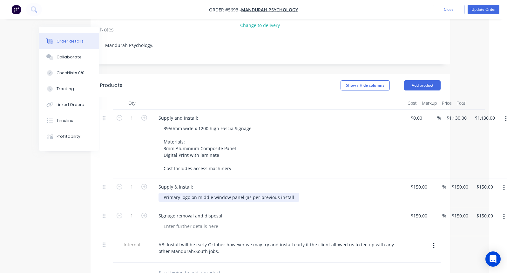
click at [292, 193] on div "Primary logo on middle window panel (as per previous install" at bounding box center [229, 197] width 141 height 9
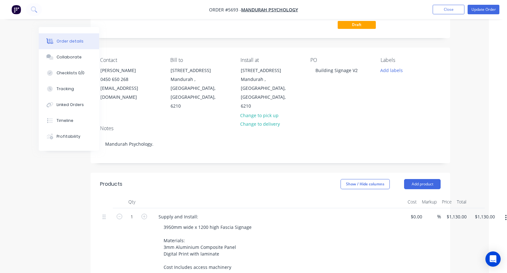
scroll to position [31, 18]
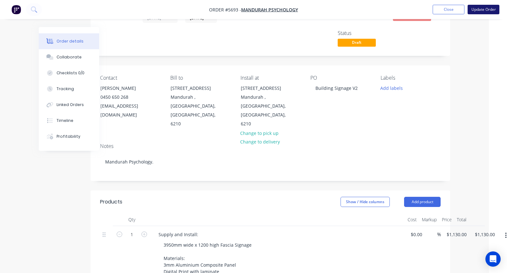
click at [488, 8] on button "Update Order" at bounding box center [484, 10] width 32 height 10
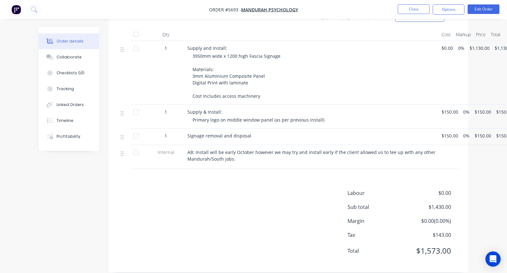
scroll to position [206, 0]
click at [411, 10] on button "Close" at bounding box center [414, 9] width 32 height 10
